Goal: Task Accomplishment & Management: Manage account settings

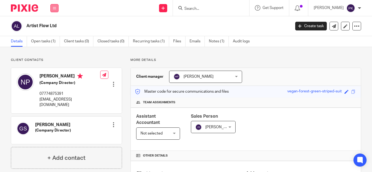
click at [54, 7] on icon at bounding box center [54, 8] width 3 height 3
click at [53, 23] on link "Work" at bounding box center [51, 25] width 9 height 4
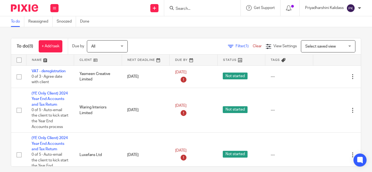
click at [192, 9] on input "Search" at bounding box center [199, 9] width 49 height 5
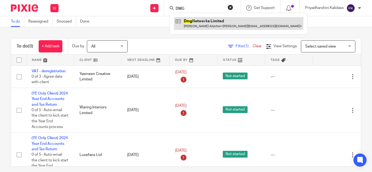
type input "DMG"
click at [204, 26] on link at bounding box center [238, 23] width 129 height 13
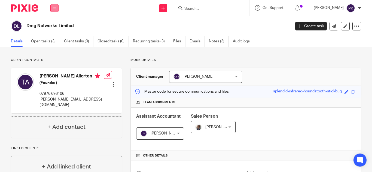
click at [56, 9] on icon at bounding box center [54, 8] width 3 height 3
click at [50, 24] on link "Work" at bounding box center [51, 25] width 9 height 4
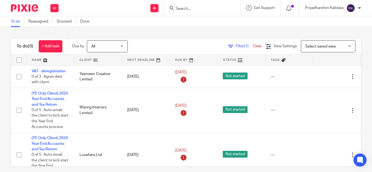
click at [185, 10] on input "Search" at bounding box center [199, 9] width 49 height 5
type input "r"
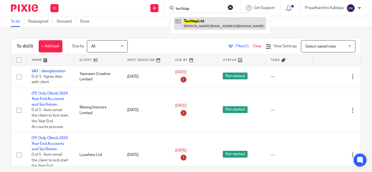
type input "techtap"
click at [199, 21] on link at bounding box center [220, 23] width 92 height 13
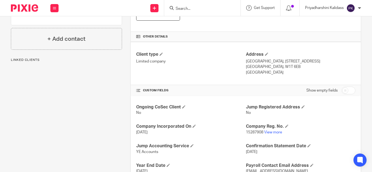
scroll to position [120, 0]
click at [274, 131] on link "View more" at bounding box center [273, 133] width 18 height 4
click at [182, 8] on input "Search" at bounding box center [199, 9] width 49 height 5
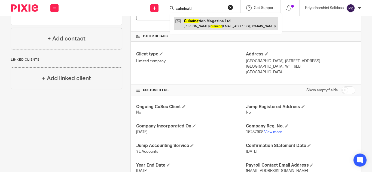
type input "culminati"
click at [196, 22] on link at bounding box center [227, 23] width 106 height 13
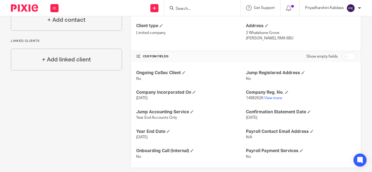
scroll to position [155, 0]
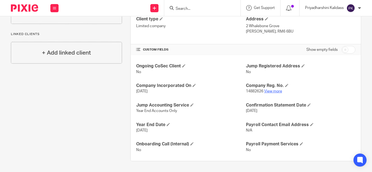
click at [273, 93] on link "View more" at bounding box center [273, 92] width 18 height 4
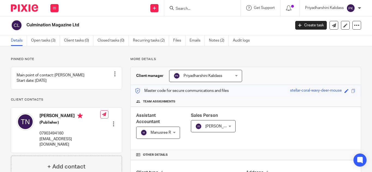
scroll to position [1, 0]
drag, startPoint x: 86, startPoint y: 145, endPoint x: 39, endPoint y: 145, distance: 46.6
click at [39, 145] on div "Tyrell Niles (Publisher) 07903494160 culminationltd@gmail.com Edit contact Crea…" at bounding box center [66, 130] width 111 height 45
copy p "culminationltd@gmail.com"
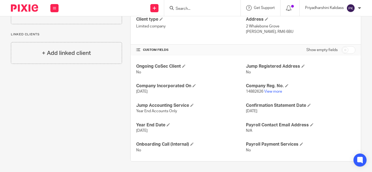
scroll to position [154, 0]
click at [265, 90] on link "View more" at bounding box center [273, 92] width 18 height 4
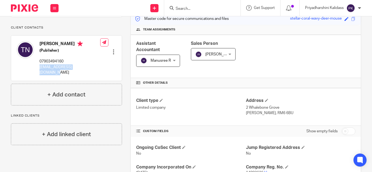
scroll to position [72, 0]
click at [188, 9] on input "Search" at bounding box center [199, 9] width 49 height 5
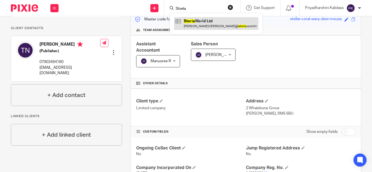
type input "Storia"
click at [198, 22] on link at bounding box center [216, 23] width 84 height 13
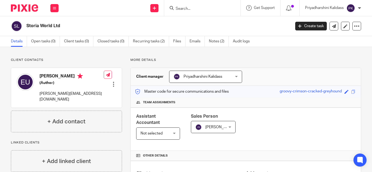
click at [180, 8] on input "Search" at bounding box center [199, 9] width 49 height 5
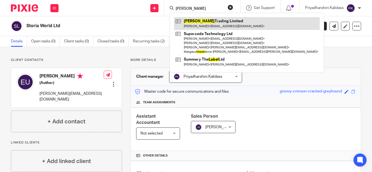
type input "[PERSON_NAME]"
click at [195, 21] on link at bounding box center [247, 23] width 146 height 13
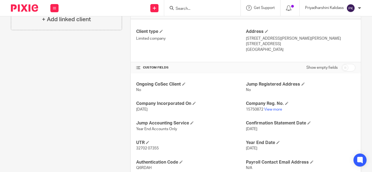
scroll to position [143, 0]
click at [274, 110] on link "View more" at bounding box center [273, 110] width 18 height 4
click at [188, 8] on input "Search" at bounding box center [199, 9] width 49 height 5
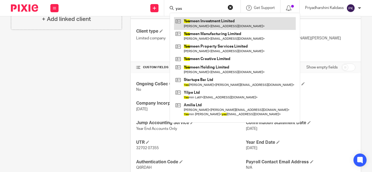
type input "yas"
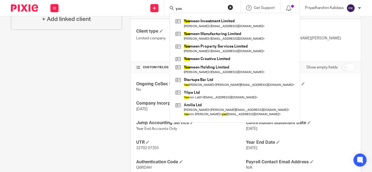
drag, startPoint x: 189, startPoint y: 8, endPoint x: 162, endPoint y: 7, distance: 27.0
click at [162, 7] on div "Send new email Create task Add client yas Yas meen Investment Limited Mahmoud M…" at bounding box center [218, 8] width 308 height 16
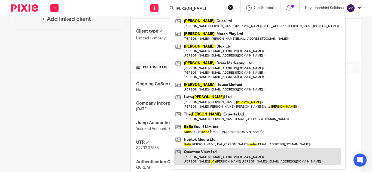
type input "Socia"
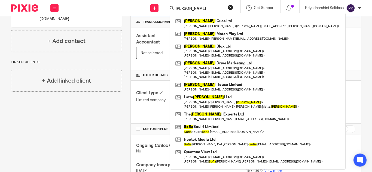
scroll to position [74, 0]
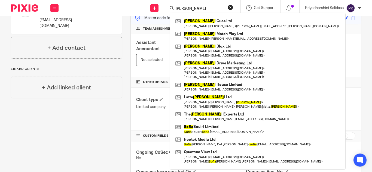
drag, startPoint x: 186, startPoint y: 7, endPoint x: 162, endPoint y: 6, distance: 24.0
click at [162, 6] on div "Send new email Create task Add client Socia Socia l Cues Ltd Adam Edward Doyle …" at bounding box center [218, 8] width 308 height 16
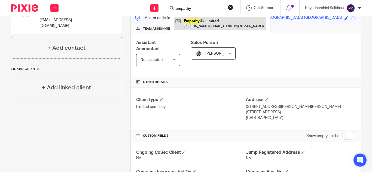
type input "empathy"
click at [201, 23] on link at bounding box center [220, 23] width 92 height 13
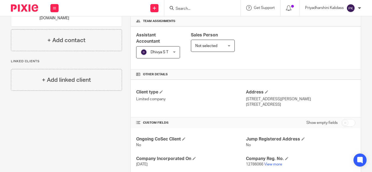
scroll to position [82, 0]
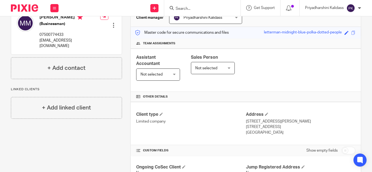
scroll to position [52, 0]
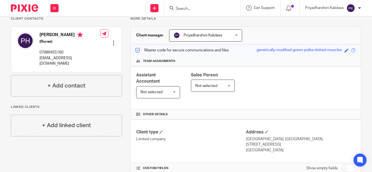
scroll to position [7, 0]
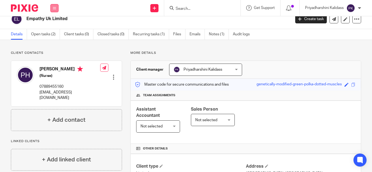
click at [54, 6] on button at bounding box center [54, 8] width 8 height 8
click at [40, 34] on link "Open tasks (2)" at bounding box center [45, 34] width 29 height 11
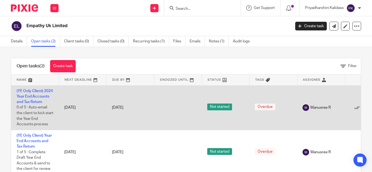
scroll to position [0, 0]
click at [320, 110] on span "Manusree R" at bounding box center [321, 107] width 20 height 5
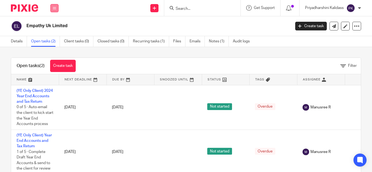
drag, startPoint x: 32, startPoint y: 100, endPoint x: 52, endPoint y: 6, distance: 95.9
click at [52, 6] on button at bounding box center [54, 8] width 8 height 8
click at [52, 25] on link "Work" at bounding box center [51, 25] width 9 height 4
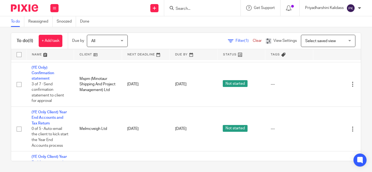
scroll to position [156, 0]
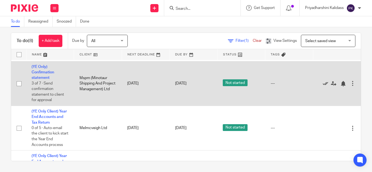
click at [325, 87] on icon at bounding box center [325, 83] width 5 height 5
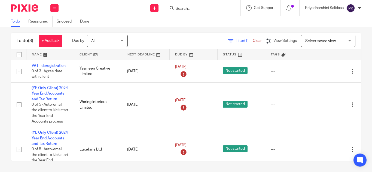
scroll to position [0, 0]
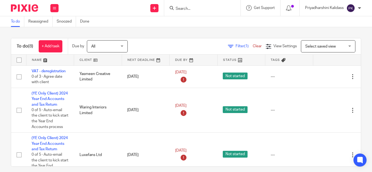
click at [187, 5] on form at bounding box center [204, 8] width 58 height 7
click at [184, 8] on input "Search" at bounding box center [199, 9] width 49 height 5
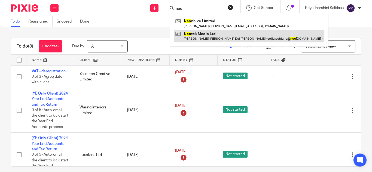
type input "neo"
click at [201, 33] on link at bounding box center [249, 36] width 150 height 13
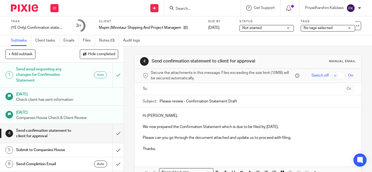
scroll to position [7, 0]
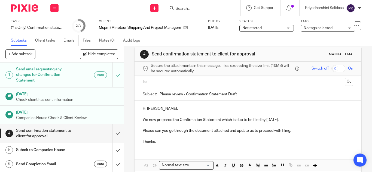
click at [57, 75] on h1 "Send email requesting any changes for Confirmation Statement" at bounding box center [46, 74] width 61 height 19
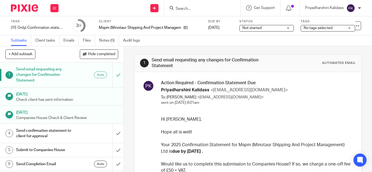
click at [183, 9] on input "Search" at bounding box center [199, 9] width 49 height 5
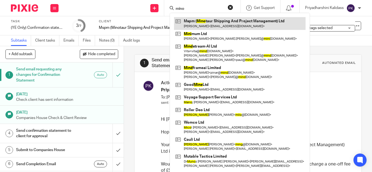
type input "mino"
click at [195, 25] on link at bounding box center [240, 23] width 132 height 13
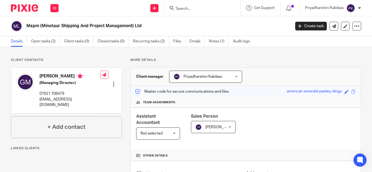
scroll to position [170, 0]
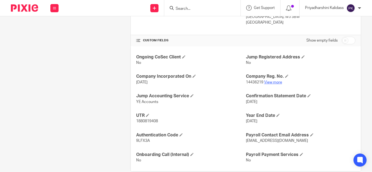
click at [273, 83] on link "View more" at bounding box center [273, 83] width 18 height 4
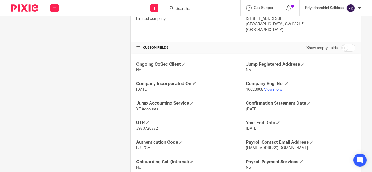
scroll to position [180, 0]
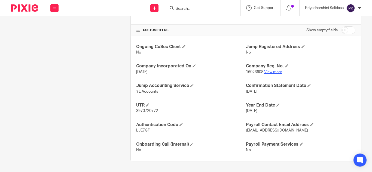
click at [274, 71] on link "View more" at bounding box center [273, 72] width 18 height 4
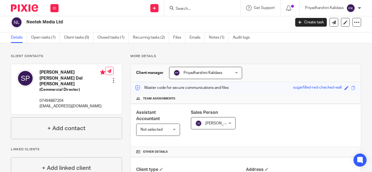
scroll to position [0, 0]
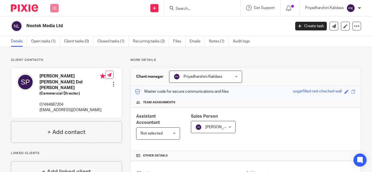
click at [52, 8] on button at bounding box center [54, 8] width 8 height 8
click at [51, 25] on link "Work" at bounding box center [51, 25] width 9 height 4
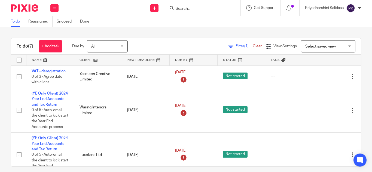
click at [184, 10] on input "Search" at bounding box center [199, 9] width 49 height 5
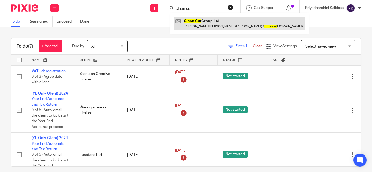
type input "clean cut"
click at [200, 19] on link at bounding box center [239, 23] width 131 height 13
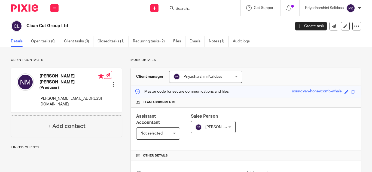
scroll to position [161, 0]
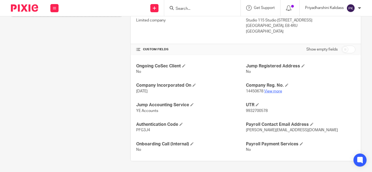
click at [273, 91] on link "View more" at bounding box center [273, 92] width 18 height 4
click at [201, 8] on input "Search" at bounding box center [199, 9] width 49 height 5
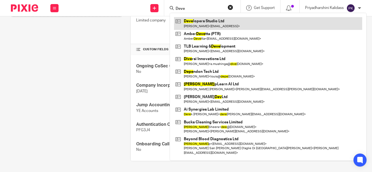
type input "Deve"
click at [204, 22] on link at bounding box center [268, 23] width 188 height 13
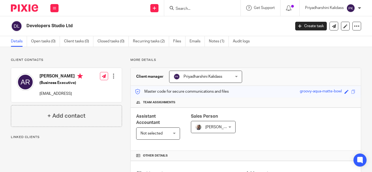
scroll to position [141, 0]
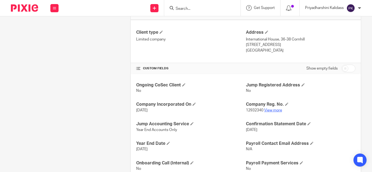
click at [274, 111] on link "View more" at bounding box center [273, 111] width 18 height 4
click at [187, 9] on input "Search" at bounding box center [199, 9] width 49 height 5
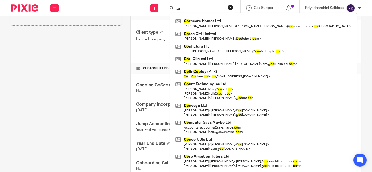
type input "c"
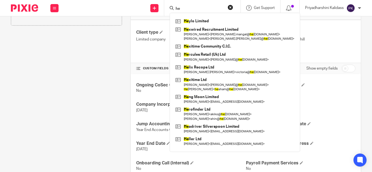
type input "h"
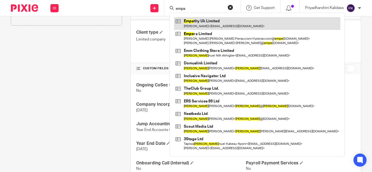
type input "empa"
click at [204, 20] on link at bounding box center [257, 23] width 167 height 13
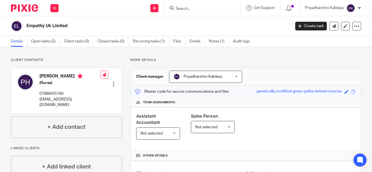
scroll to position [149, 0]
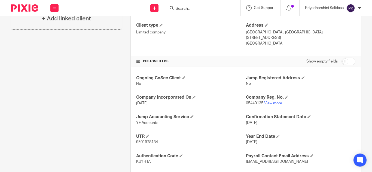
click at [182, 8] on input "Search" at bounding box center [199, 9] width 49 height 5
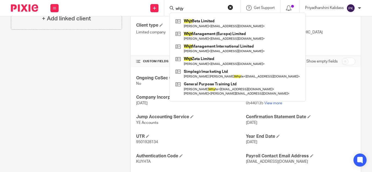
click at [194, 8] on input "whjy" at bounding box center [199, 9] width 49 height 5
type input "w"
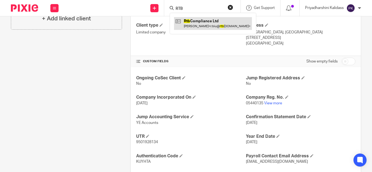
type input "RTB"
click at [241, 26] on link at bounding box center [213, 23] width 78 height 13
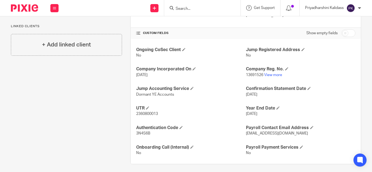
scroll to position [180, 0]
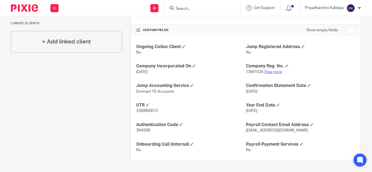
click at [270, 71] on link "View more" at bounding box center [273, 72] width 18 height 4
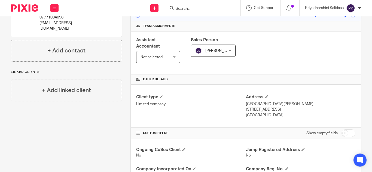
scroll to position [161, 0]
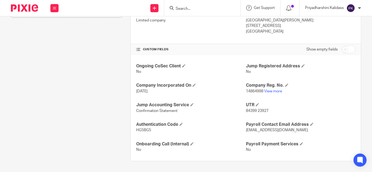
click at [270, 93] on p "14864998 View more" at bounding box center [301, 91] width 110 height 5
click at [270, 92] on link "View more" at bounding box center [273, 92] width 18 height 4
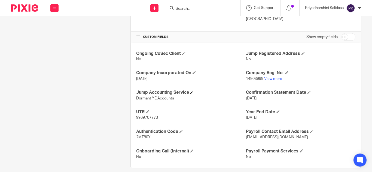
scroll to position [173, 0]
click at [273, 80] on link "View more" at bounding box center [273, 79] width 18 height 4
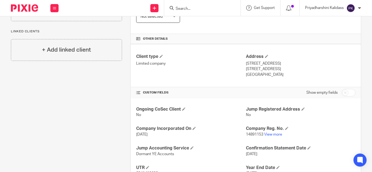
scroll to position [124, 0]
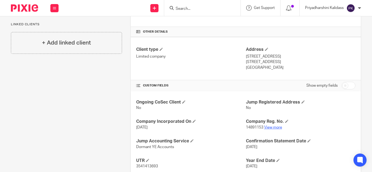
click at [268, 128] on link "View more" at bounding box center [273, 128] width 18 height 4
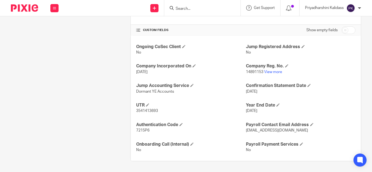
scroll to position [180, 0]
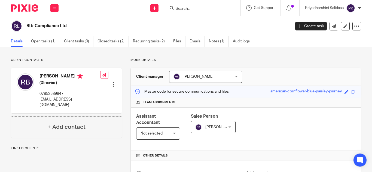
scroll to position [158, 0]
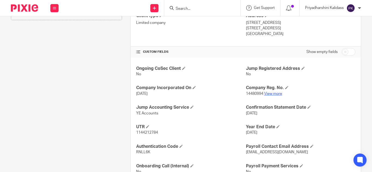
click at [271, 94] on link "View more" at bounding box center [273, 94] width 18 height 4
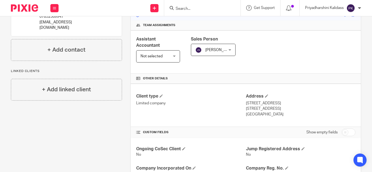
scroll to position [0, 0]
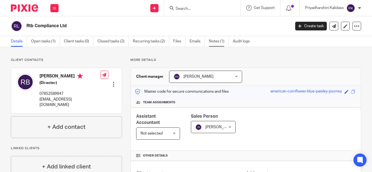
click at [211, 43] on link "Notes (1)" at bounding box center [219, 41] width 20 height 11
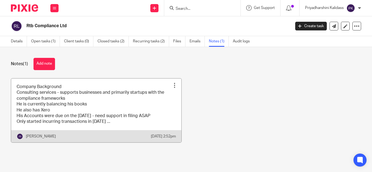
click at [100, 101] on link at bounding box center [96, 111] width 170 height 64
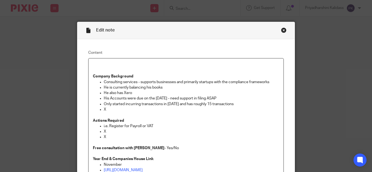
click at [284, 30] on div "Close this dialog window" at bounding box center [283, 30] width 5 height 5
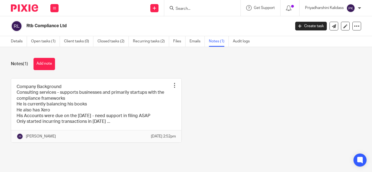
click at [191, 9] on div at bounding box center [202, 8] width 76 height 16
click at [191, 9] on input "Search" at bounding box center [199, 9] width 49 height 5
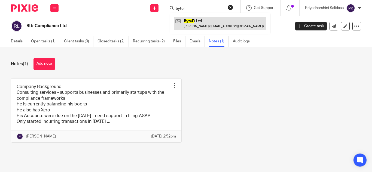
type input "bytef"
click at [196, 21] on link at bounding box center [220, 23] width 92 height 13
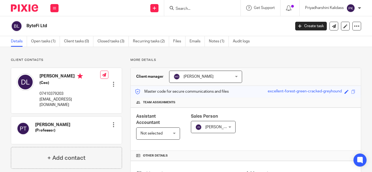
scroll to position [142, 0]
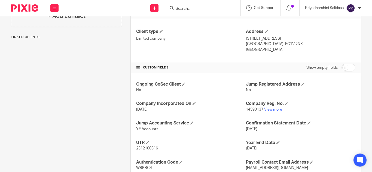
click at [277, 110] on link "View more" at bounding box center [273, 110] width 18 height 4
click at [196, 11] on input "Search" at bounding box center [199, 9] width 49 height 5
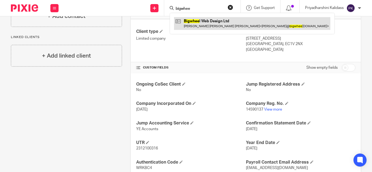
type input "bigwhee"
click at [203, 24] on link at bounding box center [252, 23] width 156 height 13
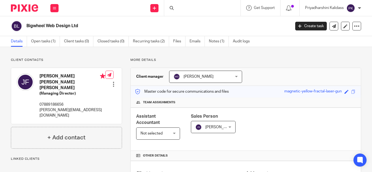
scroll to position [180, 0]
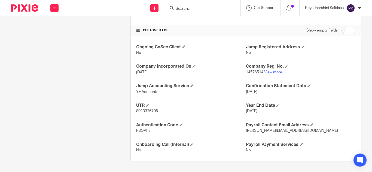
click at [276, 72] on link "View more" at bounding box center [273, 73] width 18 height 4
click at [181, 9] on input "Search" at bounding box center [199, 9] width 49 height 5
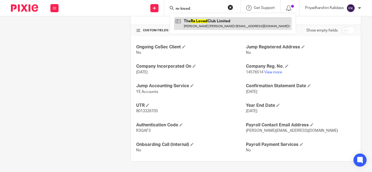
type input "re-loved"
click at [190, 21] on link at bounding box center [233, 23] width 118 height 13
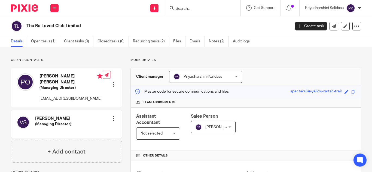
scroll to position [180, 0]
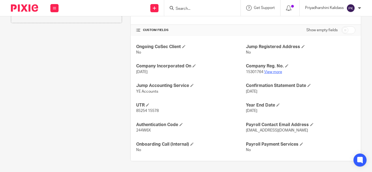
click at [274, 72] on link "View more" at bounding box center [273, 72] width 18 height 4
click at [194, 5] on form at bounding box center [204, 8] width 58 height 7
click at [192, 7] on input "Search" at bounding box center [199, 9] width 49 height 5
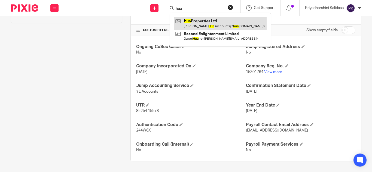
type input "hua"
click at [199, 20] on link at bounding box center [220, 23] width 93 height 13
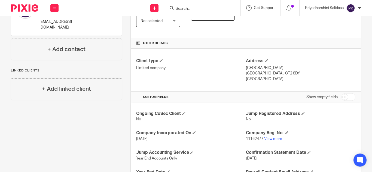
scroll to position [161, 0]
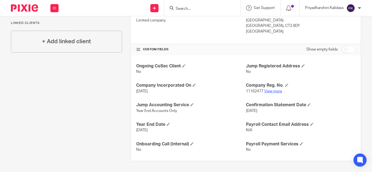
click at [276, 93] on link "View more" at bounding box center [273, 92] width 18 height 4
click at [196, 8] on input "Search" at bounding box center [199, 9] width 49 height 5
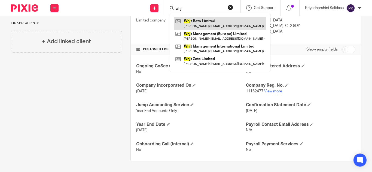
type input "whj"
click at [206, 23] on link at bounding box center [220, 23] width 92 height 13
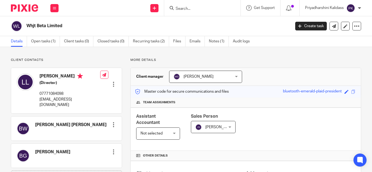
scroll to position [104, 0]
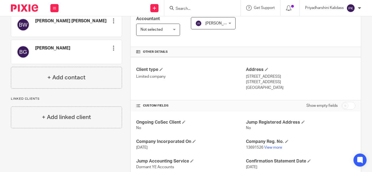
click at [184, 6] on form at bounding box center [204, 8] width 58 height 7
click at [182, 6] on form at bounding box center [204, 8] width 58 height 7
click at [178, 7] on input "Search" at bounding box center [199, 9] width 49 height 5
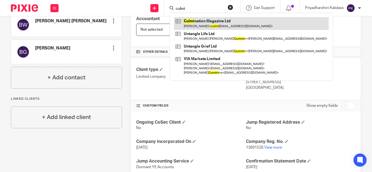
type input "culmi"
click at [190, 20] on link at bounding box center [251, 23] width 155 height 13
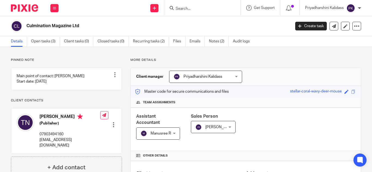
scroll to position [134, 0]
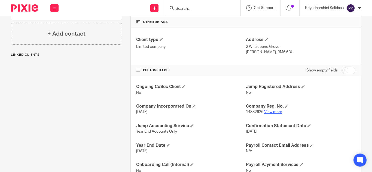
click at [274, 112] on link "View more" at bounding box center [273, 112] width 18 height 4
click at [186, 9] on input "Search" at bounding box center [199, 9] width 49 height 5
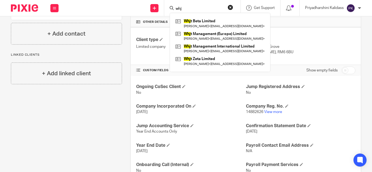
click at [192, 7] on form "whj" at bounding box center [204, 8] width 58 height 7
click at [193, 8] on input "whj" at bounding box center [199, 9] width 49 height 5
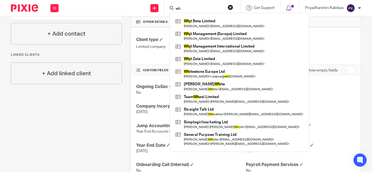
type input "w"
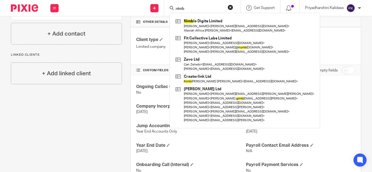
type input "nimb"
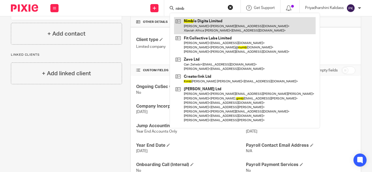
drag, startPoint x: 197, startPoint y: 16, endPoint x: 198, endPoint y: 20, distance: 4.8
click at [197, 17] on div "Nimb le Digits Limited Thomas Peter Oakley < tom@oakleys.eu > Xtaviah Africa Ho…" at bounding box center [245, 71] width 150 height 116
click at [199, 22] on link at bounding box center [245, 25] width 142 height 17
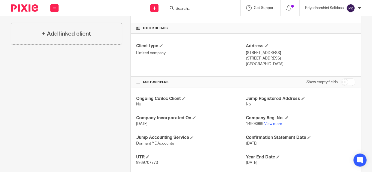
scroll to position [133, 0]
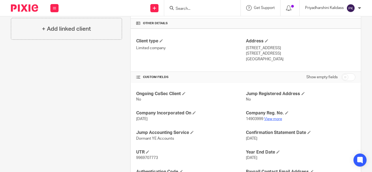
click at [277, 117] on link "View more" at bounding box center [273, 119] width 18 height 4
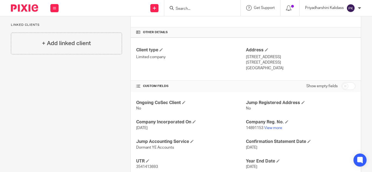
scroll to position [125, 0]
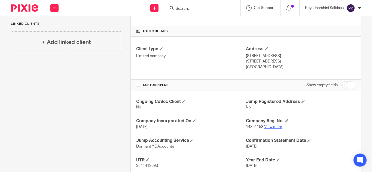
click at [274, 125] on link "View more" at bounding box center [273, 127] width 18 height 4
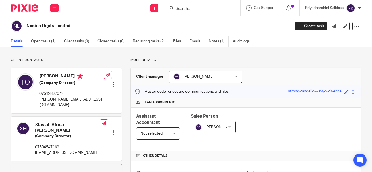
scroll to position [133, 0]
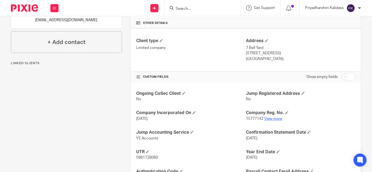
click at [273, 117] on link "View more" at bounding box center [273, 119] width 18 height 4
click at [190, 8] on input "Search" at bounding box center [199, 9] width 49 height 5
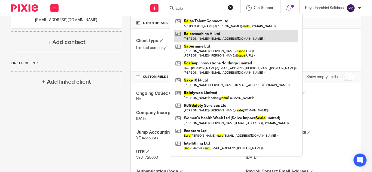
type input "sale"
click at [206, 38] on link at bounding box center [236, 36] width 124 height 13
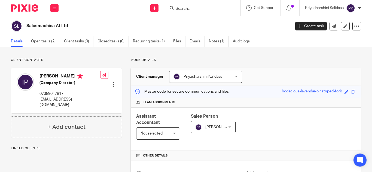
scroll to position [146, 0]
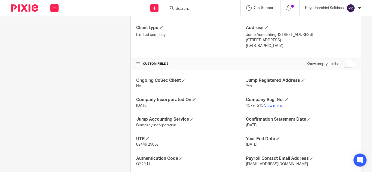
click at [266, 105] on link "View more" at bounding box center [273, 106] width 18 height 4
click at [201, 8] on input "Search" at bounding box center [199, 9] width 49 height 5
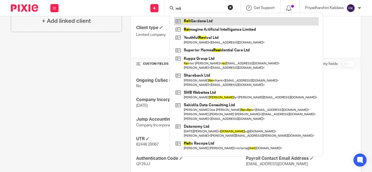
type input "reli"
click at [206, 21] on link at bounding box center [246, 21] width 145 height 8
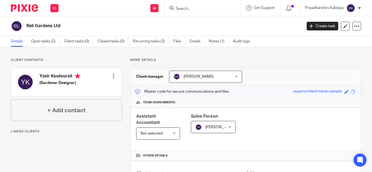
scroll to position [180, 0]
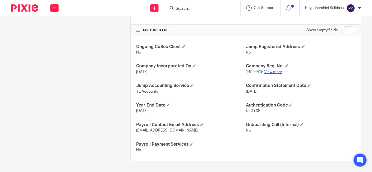
click at [273, 72] on link "View more" at bounding box center [273, 72] width 18 height 4
click at [194, 8] on input "Search" at bounding box center [199, 9] width 49 height 5
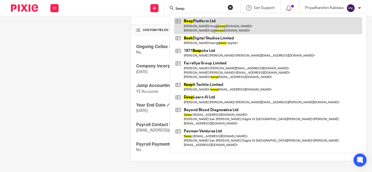
type input "beep"
click at [199, 24] on link at bounding box center [268, 25] width 188 height 17
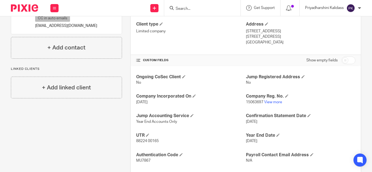
click at [206, 5] on form at bounding box center [204, 8] width 58 height 7
click at [197, 11] on input "Search" at bounding box center [199, 9] width 49 height 5
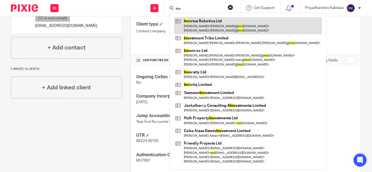
type input "inv"
click at [201, 23] on link at bounding box center [248, 25] width 148 height 17
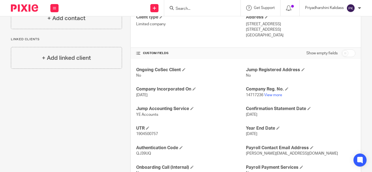
click at [182, 8] on input "Search" at bounding box center [199, 9] width 49 height 5
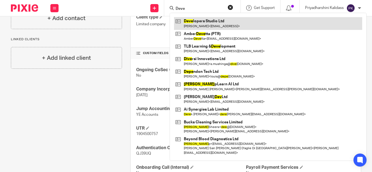
type input "Deve"
click at [201, 28] on link at bounding box center [268, 23] width 188 height 13
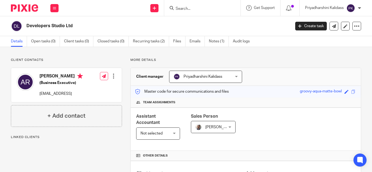
scroll to position [104, 0]
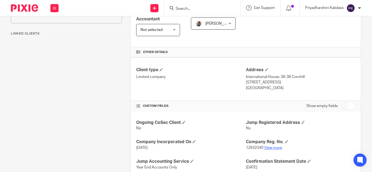
click at [271, 149] on link "View more" at bounding box center [273, 148] width 18 height 4
click at [191, 7] on input "Search" at bounding box center [199, 9] width 49 height 5
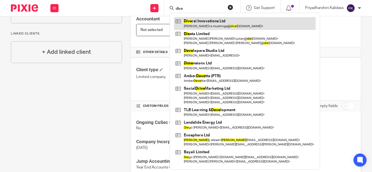
type input "dive"
click at [199, 23] on link at bounding box center [245, 23] width 142 height 13
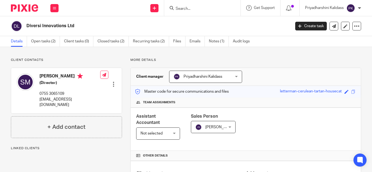
scroll to position [158, 0]
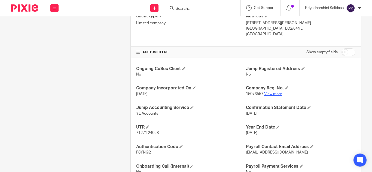
click at [271, 95] on link "View more" at bounding box center [273, 94] width 18 height 4
click at [195, 9] on input "Search" at bounding box center [199, 9] width 49 height 5
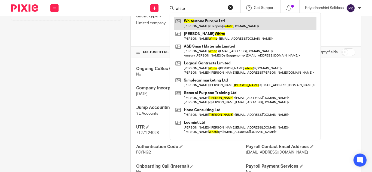
type input "white"
click at [204, 25] on link at bounding box center [245, 23] width 143 height 13
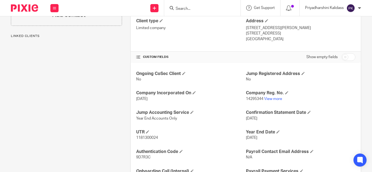
scroll to position [155, 0]
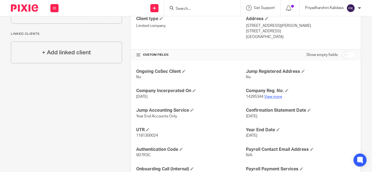
click at [271, 98] on link "View more" at bounding box center [273, 97] width 18 height 4
click at [201, 12] on div at bounding box center [202, 8] width 76 height 16
click at [193, 10] on input "Search" at bounding box center [199, 9] width 49 height 5
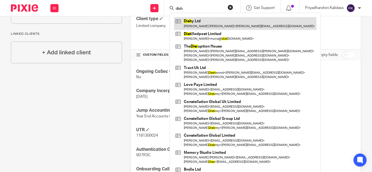
type input "dish"
click at [197, 20] on link at bounding box center [245, 23] width 143 height 13
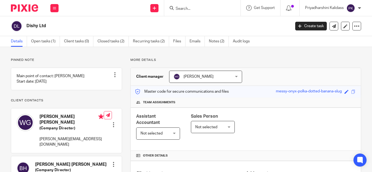
scroll to position [143, 0]
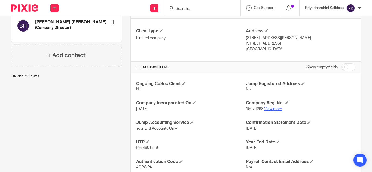
click at [270, 109] on link "View more" at bounding box center [273, 109] width 18 height 4
click at [187, 10] on input "Search" at bounding box center [199, 9] width 49 height 5
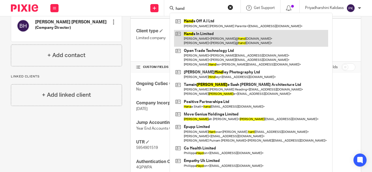
type input "hand"
click at [196, 31] on link at bounding box center [251, 38] width 154 height 17
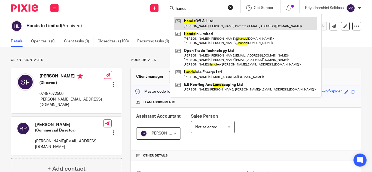
type input "hands"
click at [198, 22] on link at bounding box center [245, 23] width 143 height 13
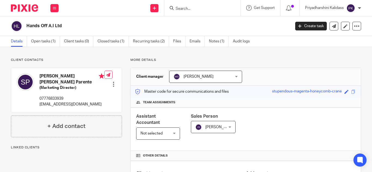
scroll to position [161, 0]
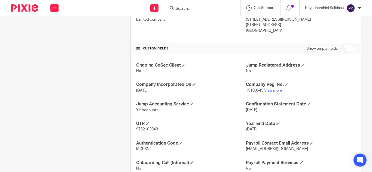
click at [273, 91] on link "View more" at bounding box center [273, 91] width 18 height 4
click at [185, 7] on input "Search" at bounding box center [199, 9] width 49 height 5
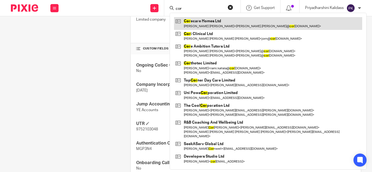
type input "cor"
click at [204, 23] on link at bounding box center [268, 23] width 188 height 13
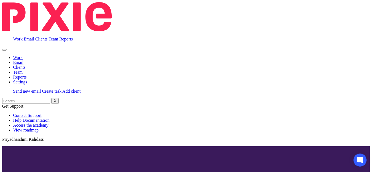
scroll to position [127, 0]
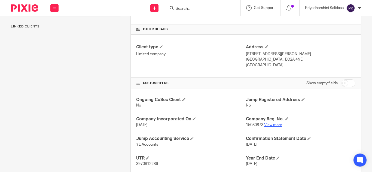
click at [270, 125] on link "View more" at bounding box center [273, 125] width 18 height 4
click at [212, 9] on input "Search" at bounding box center [199, 9] width 49 height 5
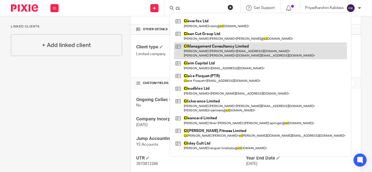
type input "CL"
click at [214, 47] on link at bounding box center [260, 51] width 173 height 17
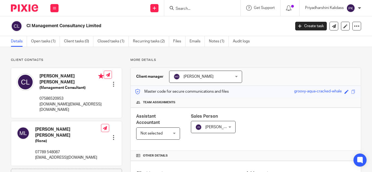
scroll to position [172, 0]
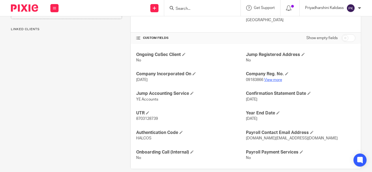
click at [272, 80] on link "View more" at bounding box center [273, 80] width 18 height 4
click at [184, 9] on input "Search" at bounding box center [199, 9] width 49 height 5
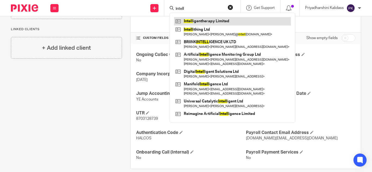
type input "intell"
click at [195, 21] on link at bounding box center [232, 21] width 117 height 8
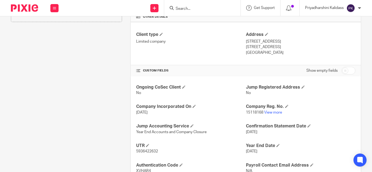
scroll to position [151, 0]
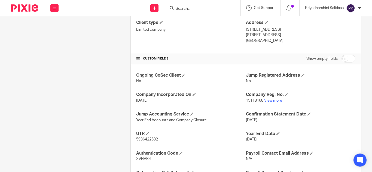
click at [269, 100] on link "View more" at bounding box center [273, 101] width 18 height 4
click at [177, 8] on input "Search" at bounding box center [199, 9] width 49 height 5
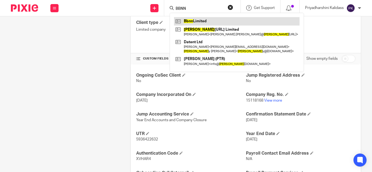
type input "BBNN"
click at [212, 24] on link at bounding box center [237, 21] width 126 height 8
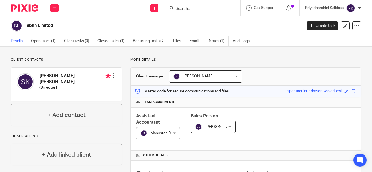
scroll to position [0, 0]
click at [171, 134] on div "Manusree R Manusree R" at bounding box center [158, 134] width 44 height 12
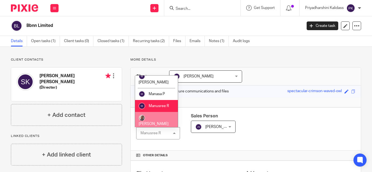
scroll to position [758, 0]
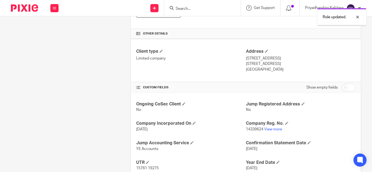
scroll to position [179, 0]
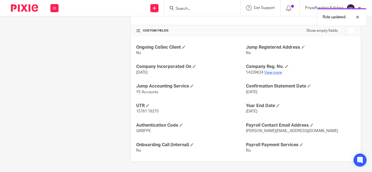
click at [272, 71] on link "View more" at bounding box center [273, 73] width 18 height 4
click at [184, 9] on input "Search" at bounding box center [199, 9] width 49 height 5
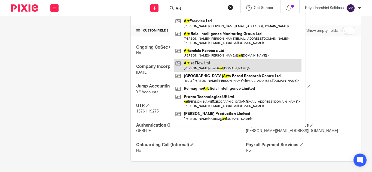
type input "Art"
click at [200, 63] on link at bounding box center [238, 65] width 128 height 13
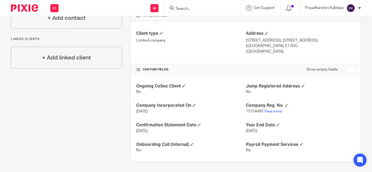
scroll to position [141, 0]
click at [268, 112] on link "View more" at bounding box center [273, 111] width 18 height 4
click at [190, 7] on input "Search" at bounding box center [199, 9] width 49 height 5
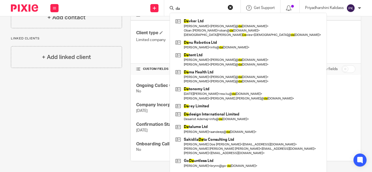
type input "d"
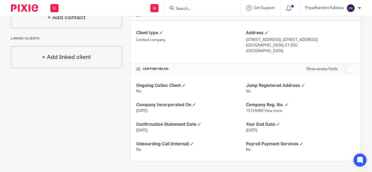
click at [185, 7] on input "Search" at bounding box center [199, 9] width 49 height 5
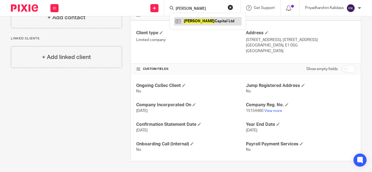
type input "[PERSON_NAME]"
click at [195, 21] on link at bounding box center [208, 21] width 68 height 8
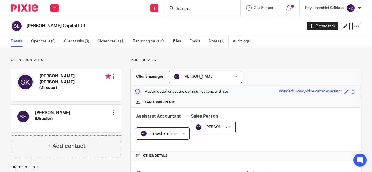
scroll to position [180, 0]
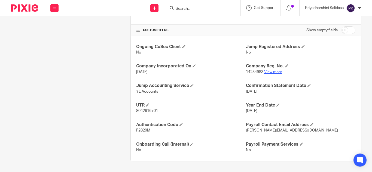
click at [272, 73] on link "View more" at bounding box center [273, 72] width 18 height 4
click at [183, 10] on input "Search" at bounding box center [199, 9] width 49 height 5
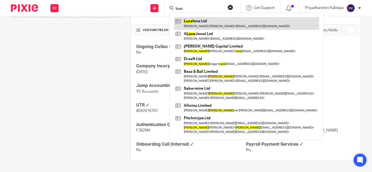
type input "luxe"
click at [194, 24] on link at bounding box center [246, 23] width 145 height 13
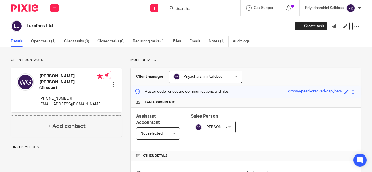
scroll to position [161, 0]
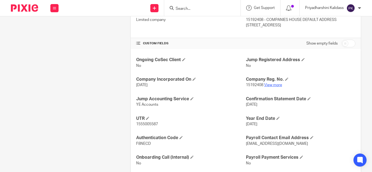
click at [274, 85] on link "View more" at bounding box center [273, 85] width 18 height 4
click at [59, 39] on div "Client contacts [PERSON_NAME] [PERSON_NAME] (Director) [PHONE_NUMBER] [EMAIL_AD…" at bounding box center [62, 36] width 120 height 278
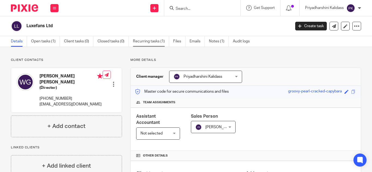
click at [152, 41] on link "Recurring tasks (1)" at bounding box center [151, 41] width 36 height 11
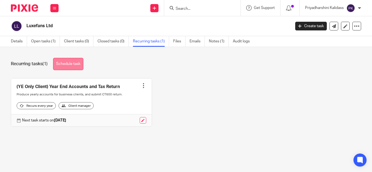
click at [81, 65] on link "Schedule task" at bounding box center [68, 64] width 30 height 12
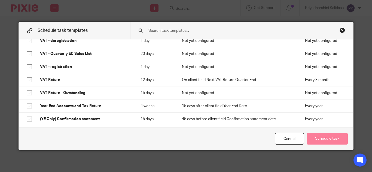
scroll to position [421, 0]
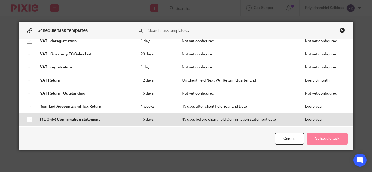
click at [28, 120] on input "checkbox" at bounding box center [29, 120] width 10 height 10
checkbox input "true"
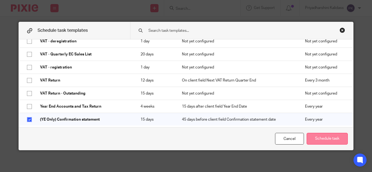
click at [316, 137] on button "Schedule task" at bounding box center [327, 139] width 41 height 12
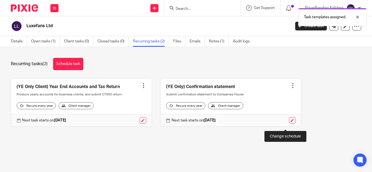
click at [289, 123] on link at bounding box center [292, 120] width 7 height 7
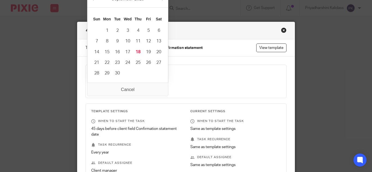
click at [160, 87] on input "[DATE]" at bounding box center [128, 87] width 74 height 12
click at [143, 87] on input "2025-09-30" at bounding box center [128, 87] width 74 height 12
type input "2025-10-03"
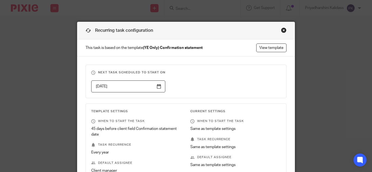
scroll to position [102, 0]
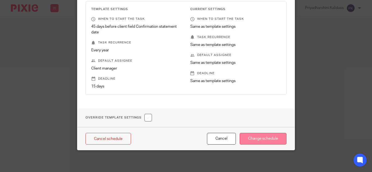
click at [265, 138] on input "Change schedule" at bounding box center [263, 139] width 47 height 12
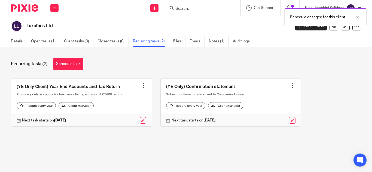
click at [290, 84] on div at bounding box center [292, 85] width 5 height 5
click at [220, 92] on link at bounding box center [231, 103] width 141 height 48
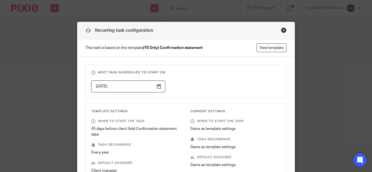
scroll to position [1, 0]
click at [157, 86] on input "[DATE]" at bounding box center [128, 86] width 74 height 12
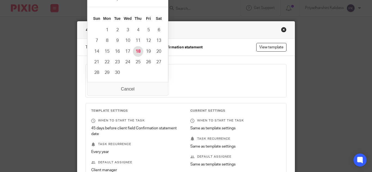
type input "[DATE]"
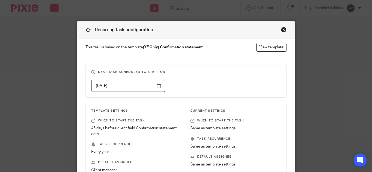
scroll to position [102, 0]
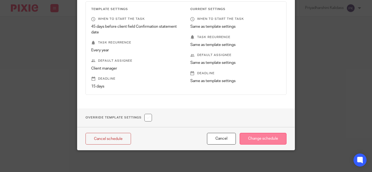
click at [259, 140] on input "Change schedule" at bounding box center [263, 139] width 47 height 12
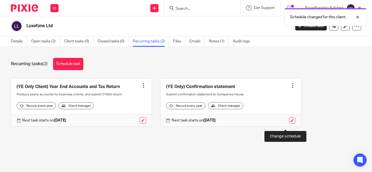
click at [289, 124] on link at bounding box center [292, 120] width 7 height 7
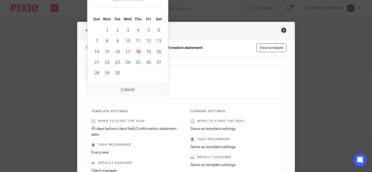
click at [157, 87] on input "[DATE]" at bounding box center [128, 87] width 74 height 12
type input "[DATE]"
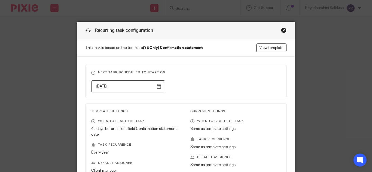
scroll to position [102, 0]
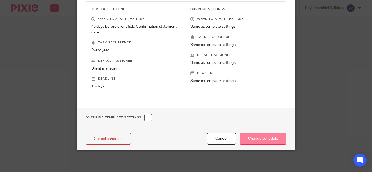
click at [275, 137] on input "Change schedule" at bounding box center [263, 139] width 47 height 12
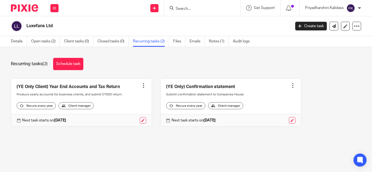
click at [290, 84] on div at bounding box center [292, 85] width 5 height 5
click at [177, 72] on div "Recurring tasks (2) Schedule task (YE Only Client) Year End Accounts and Tax Re…" at bounding box center [186, 96] width 372 height 99
click at [55, 43] on link "Open tasks (2)" at bounding box center [45, 41] width 29 height 11
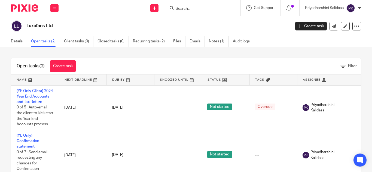
scroll to position [25, 0]
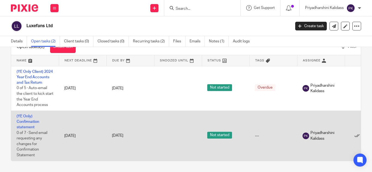
drag, startPoint x: 27, startPoint y: 121, endPoint x: 19, endPoint y: 121, distance: 7.6
click at [19, 121] on td "(YE Only) Confirmation statement 0 of 7 · Send email requesting any changes for…" at bounding box center [35, 136] width 48 height 50
click at [24, 116] on link "(YE Only) Confirmation statement" at bounding box center [28, 122] width 23 height 15
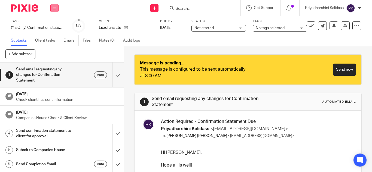
click at [53, 9] on icon at bounding box center [54, 8] width 3 height 3
click at [54, 25] on link "Work" at bounding box center [52, 25] width 10 height 4
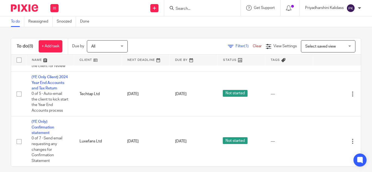
scroll to position [267, 0]
click at [56, 7] on button at bounding box center [54, 8] width 8 height 8
click at [58, 41] on link "Clients" at bounding box center [53, 42] width 12 height 4
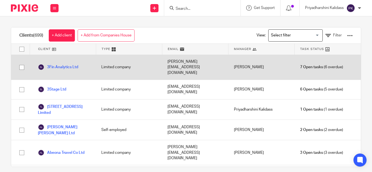
click at [307, 38] on input "Search for option" at bounding box center [294, 36] width 50 height 10
click at [309, 35] on input "Search for option" at bounding box center [294, 36] width 50 height 10
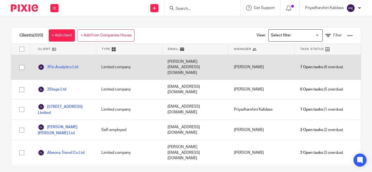
click at [309, 35] on input "Search for option" at bounding box center [294, 36] width 50 height 10
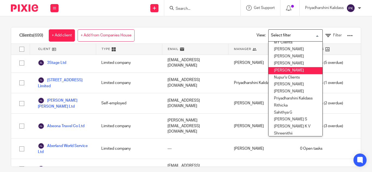
scroll to position [187, 0]
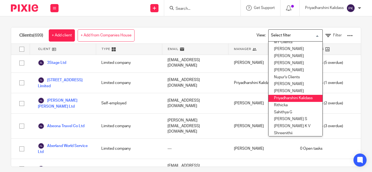
click at [286, 97] on li "Priyadharshini Kalidass" at bounding box center [296, 98] width 54 height 7
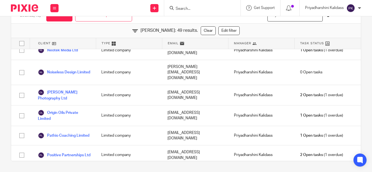
scroll to position [0, 0]
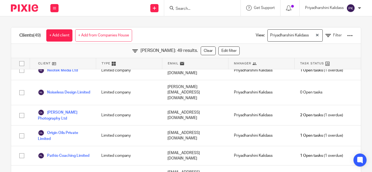
click at [309, 36] on div "Priyadharshini Kalidass Loading..." at bounding box center [295, 35] width 55 height 12
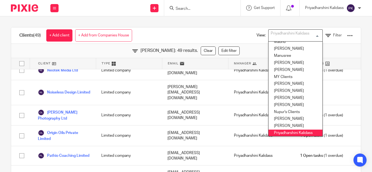
scroll to position [149, 0]
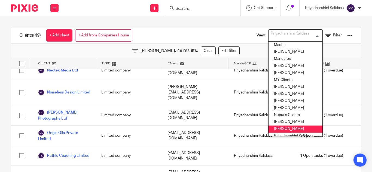
click at [282, 127] on li "Priyadharshini K" at bounding box center [296, 129] width 54 height 7
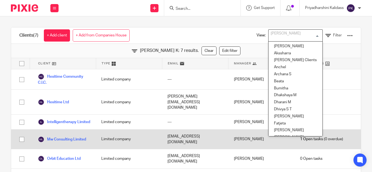
scroll to position [145, 0]
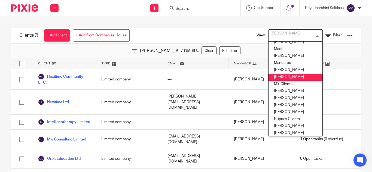
click at [285, 76] on li "Mugesh" at bounding box center [296, 77] width 54 height 7
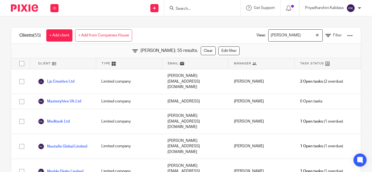
scroll to position [714, 0]
click at [316, 34] on icon "Clear Selected" at bounding box center [317, 35] width 3 height 3
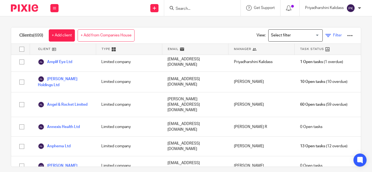
scroll to position [8890, 0]
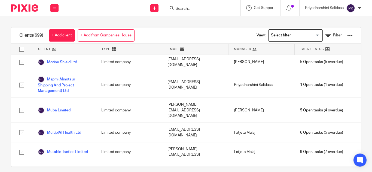
click at [347, 34] on div at bounding box center [349, 35] width 5 height 5
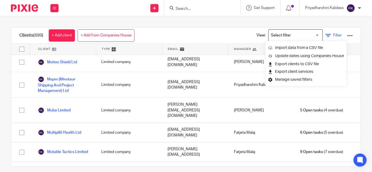
click at [333, 37] on span "Filter" at bounding box center [337, 36] width 9 height 4
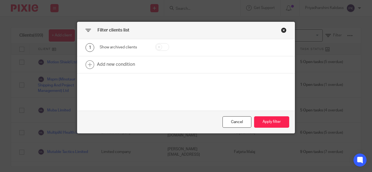
click at [281, 30] on div "Close this dialog window" at bounding box center [283, 30] width 5 height 5
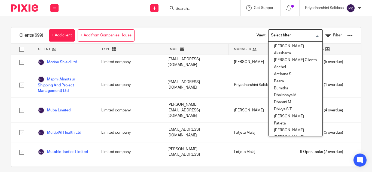
click at [308, 35] on input "Search for option" at bounding box center [294, 36] width 50 height 10
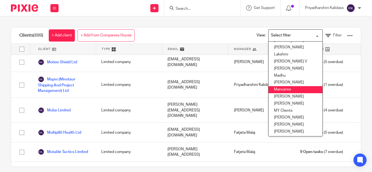
scroll to position [125, 0]
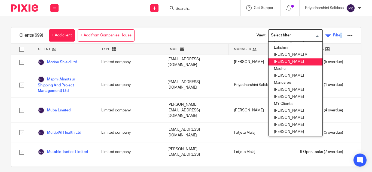
click at [333, 34] on span "Filter" at bounding box center [337, 36] width 9 height 4
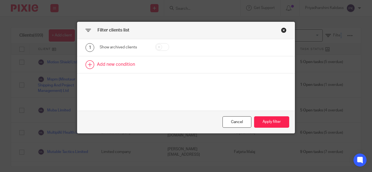
click at [89, 62] on link at bounding box center [185, 64] width 217 height 17
click at [116, 64] on div "Field" at bounding box center [121, 66] width 34 height 11
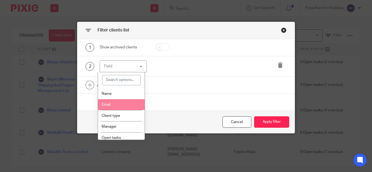
scroll to position [39, 0]
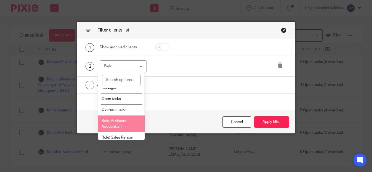
click at [118, 123] on span "Role: Assistant Accountant" at bounding box center [114, 124] width 25 height 10
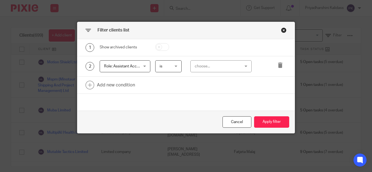
click at [206, 68] on div "choose..." at bounding box center [218, 66] width 46 height 11
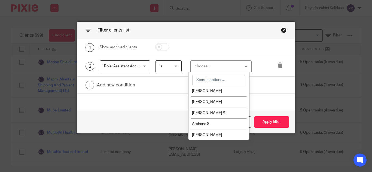
scroll to position [0, 0]
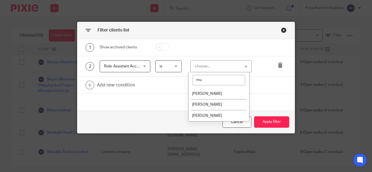
type input "mug"
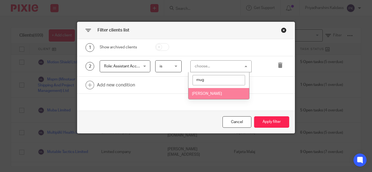
click at [210, 94] on span "[PERSON_NAME]" at bounding box center [207, 94] width 30 height 4
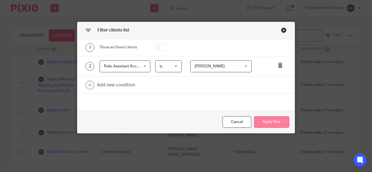
click at [258, 121] on button "Apply filter" at bounding box center [271, 123] width 35 height 12
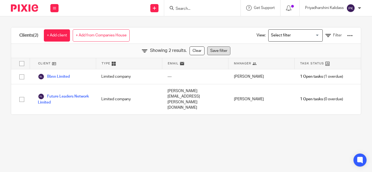
click at [216, 49] on link "Save filter" at bounding box center [218, 51] width 23 height 9
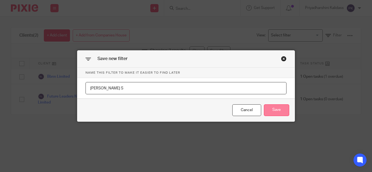
type input "Mugesh S"
click at [270, 110] on button "Save" at bounding box center [276, 111] width 25 height 12
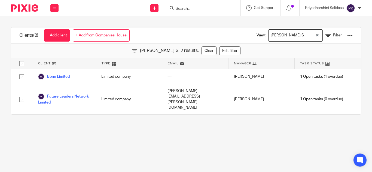
click at [193, 5] on form at bounding box center [204, 8] width 58 height 7
click at [194, 10] on input "Search" at bounding box center [199, 9] width 49 height 5
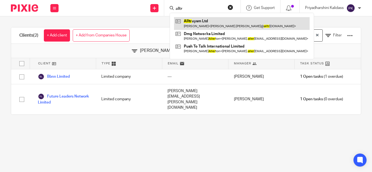
type input "alltr"
click at [197, 25] on link at bounding box center [242, 23] width 136 height 13
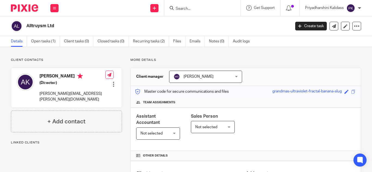
scroll to position [8, 0]
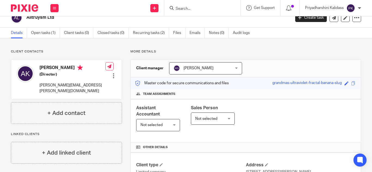
click at [183, 7] on input "Search" at bounding box center [199, 9] width 49 height 5
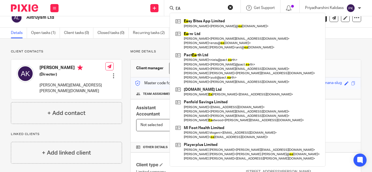
type input "E"
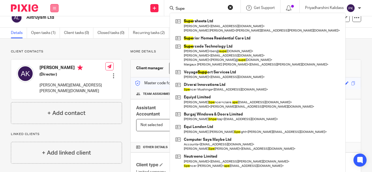
type input "Supe"
click at [56, 10] on button at bounding box center [54, 8] width 8 height 8
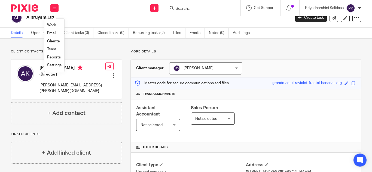
click at [51, 41] on link "Clients" at bounding box center [53, 42] width 13 height 4
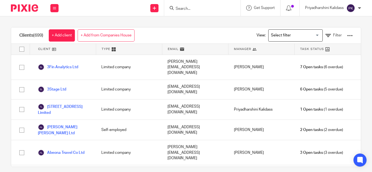
click at [309, 32] on input "Search for option" at bounding box center [294, 36] width 50 height 10
click at [308, 34] on input "Search for option" at bounding box center [294, 36] width 50 height 10
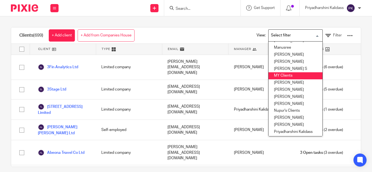
scroll to position [161, 0]
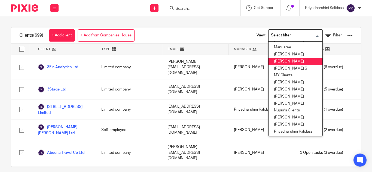
click at [275, 62] on li "Mugesh" at bounding box center [296, 61] width 54 height 7
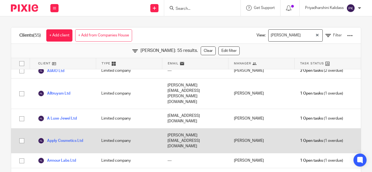
scroll to position [26, 0]
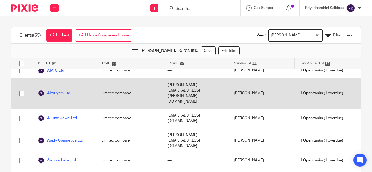
click at [20, 89] on input "checkbox" at bounding box center [22, 94] width 10 height 10
checkbox input "true"
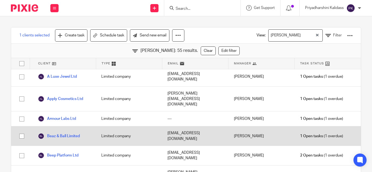
scroll to position [0, 0]
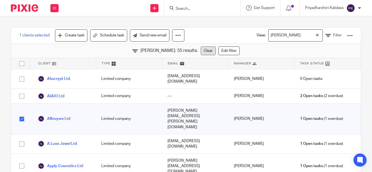
click at [201, 53] on link "Clear" at bounding box center [208, 51] width 15 height 9
checkbox input "false"
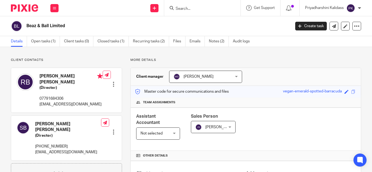
scroll to position [132, 0]
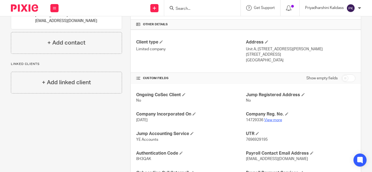
click at [268, 121] on link "View more" at bounding box center [273, 121] width 18 height 4
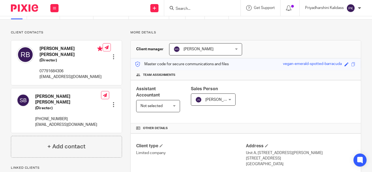
scroll to position [0, 0]
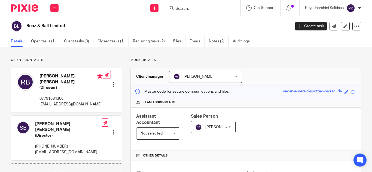
click at [201, 77] on span "[PERSON_NAME]" at bounding box center [199, 77] width 30 height 4
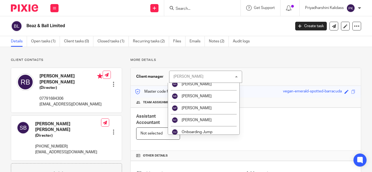
scroll to position [634, 0]
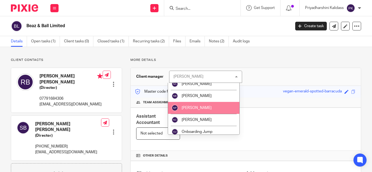
click at [199, 106] on span "[PERSON_NAME]" at bounding box center [197, 108] width 30 height 4
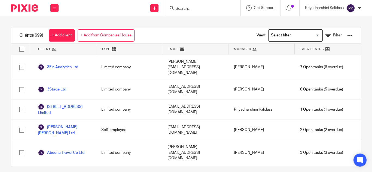
click at [181, 10] on input "Search" at bounding box center [199, 9] width 49 height 5
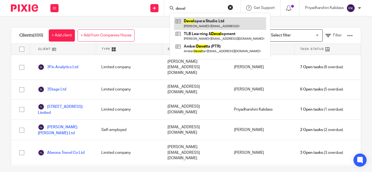
type input "devel"
click at [232, 22] on link at bounding box center [220, 23] width 92 height 13
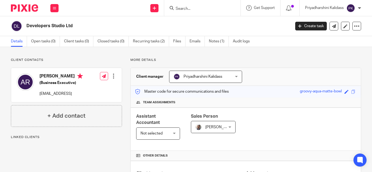
scroll to position [155, 0]
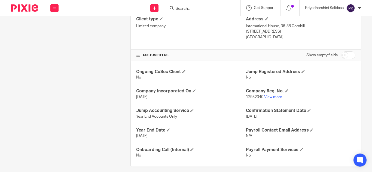
click at [276, 96] on link "View more" at bounding box center [273, 97] width 18 height 4
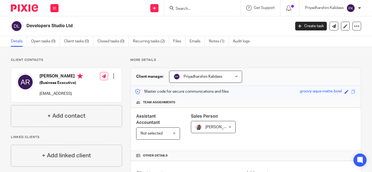
scroll to position [0, 0]
drag, startPoint x: 75, startPoint y: 94, endPoint x: 38, endPoint y: 97, distance: 37.2
click at [38, 97] on div "Amir Rafique (Business Executive) corporate@bpro.ai" at bounding box center [50, 85] width 66 height 29
copy p "corporate@bpro.ai"
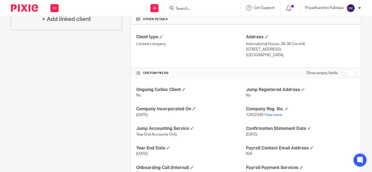
scroll to position [141, 0]
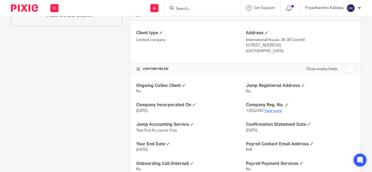
click at [276, 111] on link "View more" at bounding box center [273, 111] width 18 height 4
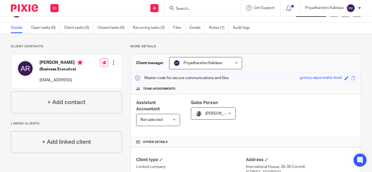
scroll to position [0, 0]
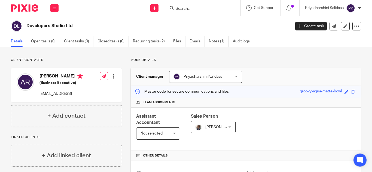
copy p "corporate@bpro.ai"
click at [197, 9] on input "Search" at bounding box center [199, 9] width 49 height 5
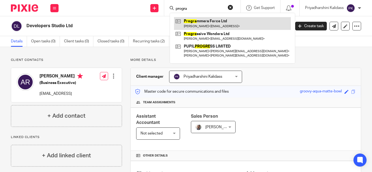
type input "progra"
click at [204, 21] on link at bounding box center [232, 23] width 117 height 13
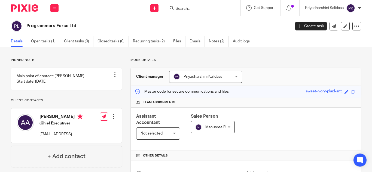
scroll to position [171, 0]
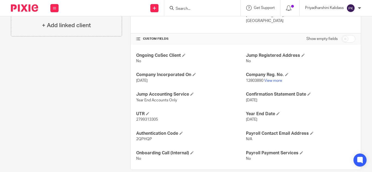
click at [201, 12] on div at bounding box center [202, 8] width 76 height 16
click at [193, 8] on input "Search" at bounding box center [199, 9] width 49 height 5
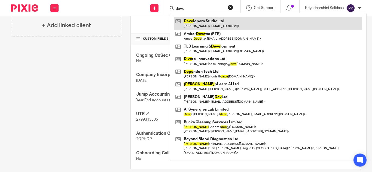
type input "deve"
click at [204, 22] on link at bounding box center [268, 23] width 188 height 13
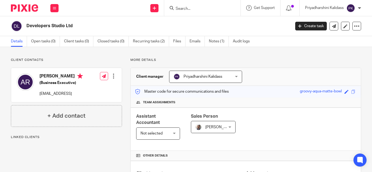
scroll to position [161, 0]
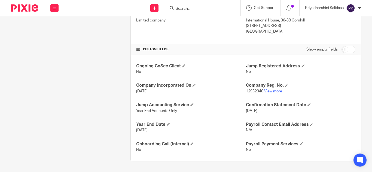
click at [183, 8] on input "Search" at bounding box center [199, 9] width 49 height 5
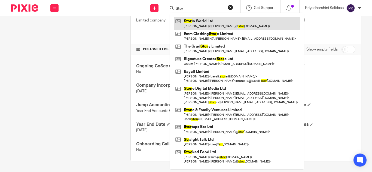
type input "Stor"
click at [193, 22] on link at bounding box center [237, 23] width 126 height 13
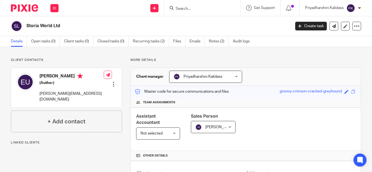
scroll to position [140, 0]
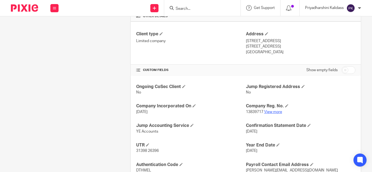
click at [271, 112] on link "View more" at bounding box center [273, 112] width 18 height 4
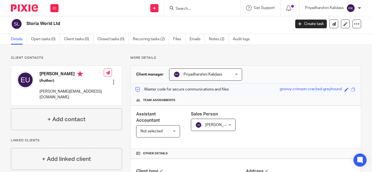
scroll to position [0, 0]
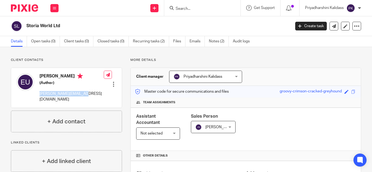
drag, startPoint x: 80, startPoint y: 93, endPoint x: 40, endPoint y: 94, distance: 40.3
click at [40, 94] on p "elizabeth@storia.world" at bounding box center [72, 96] width 64 height 11
copy p "elizabeth@storia.world"
click at [160, 43] on link "Recurring tasks (2)" at bounding box center [151, 41] width 36 height 11
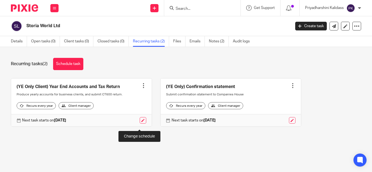
click at [140, 124] on link at bounding box center [143, 120] width 7 height 7
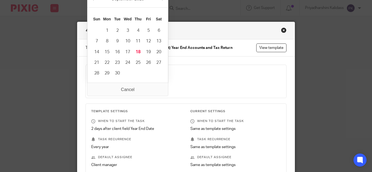
click at [156, 87] on input "[DATE]" at bounding box center [128, 87] width 74 height 12
type input "[DATE]"
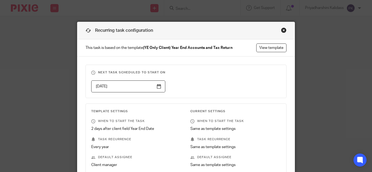
scroll to position [97, 0]
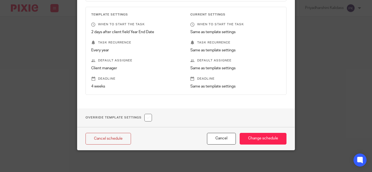
click at [146, 116] on input "checkbox" at bounding box center [148, 118] width 8 height 8
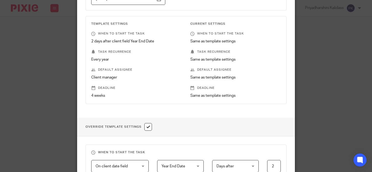
scroll to position [87, 0]
click at [146, 125] on input "checkbox" at bounding box center [148, 128] width 8 height 8
checkbox input "false"
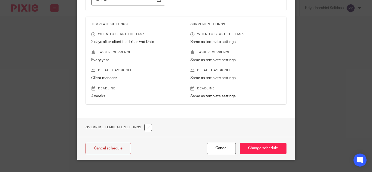
scroll to position [97, 0]
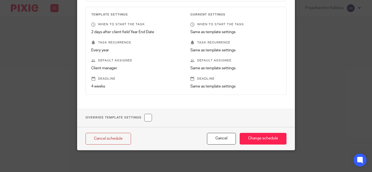
click at [271, 133] on div "Cancel schedule Cancel Change schedule" at bounding box center [185, 139] width 217 height 23
click at [268, 142] on input "Change schedule" at bounding box center [263, 139] width 47 height 12
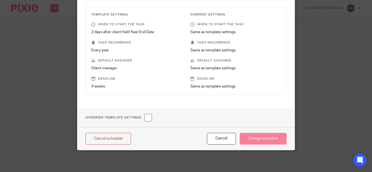
scroll to position [0, 0]
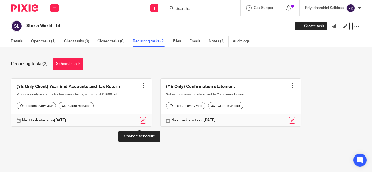
click at [140, 124] on link at bounding box center [143, 120] width 7 height 7
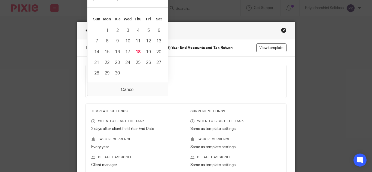
click at [156, 84] on input "[DATE]" at bounding box center [128, 87] width 74 height 12
type input "[DATE]"
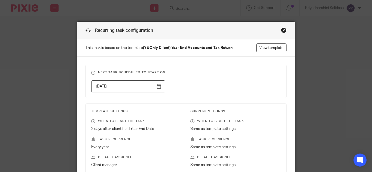
scroll to position [97, 0]
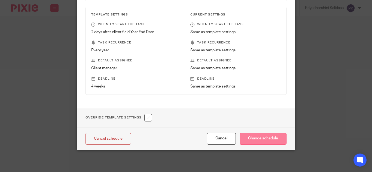
click at [258, 135] on input "Change schedule" at bounding box center [263, 139] width 47 height 12
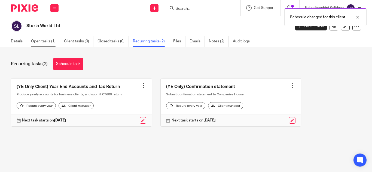
click at [55, 43] on link "Open tasks (1)" at bounding box center [45, 41] width 29 height 11
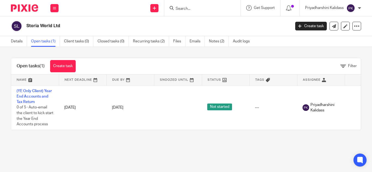
click at [26, 95] on link "(YE Only Client) Year End Accounts and Tax Return" at bounding box center [34, 96] width 35 height 15
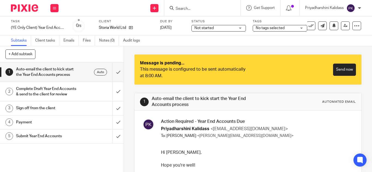
click at [333, 68] on link "Send now" at bounding box center [344, 70] width 23 height 12
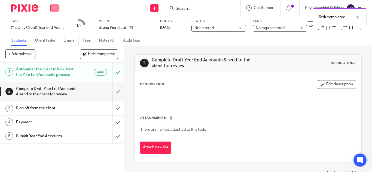
click at [55, 9] on icon at bounding box center [54, 8] width 3 height 3
click at [52, 25] on link "Work" at bounding box center [52, 25] width 10 height 4
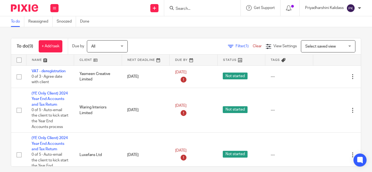
click at [187, 8] on input "Search" at bounding box center [199, 9] width 49 height 5
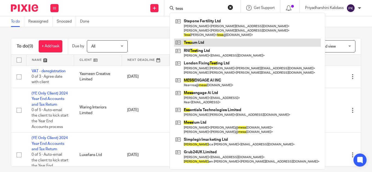
type input "tess"
click at [189, 39] on link at bounding box center [247, 43] width 147 height 8
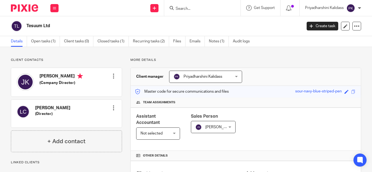
scroll to position [180, 0]
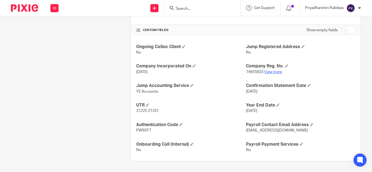
click at [276, 72] on link "View more" at bounding box center [273, 72] width 18 height 4
drag, startPoint x: 282, startPoint y: 132, endPoint x: 244, endPoint y: 132, distance: 38.2
click at [246, 132] on p "[EMAIL_ADDRESS][DOMAIN_NAME]" at bounding box center [301, 130] width 110 height 5
copy span "[EMAIL_ADDRESS][DOMAIN_NAME]"
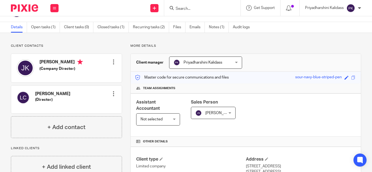
scroll to position [0, 0]
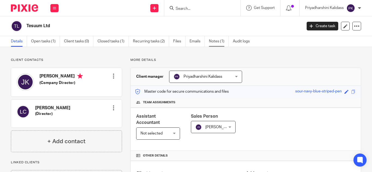
click at [214, 44] on link "Notes (1)" at bounding box center [219, 41] width 20 height 11
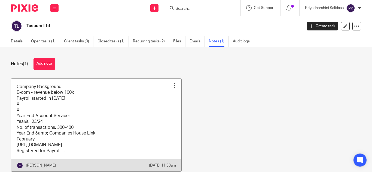
click at [137, 117] on link at bounding box center [96, 125] width 170 height 93
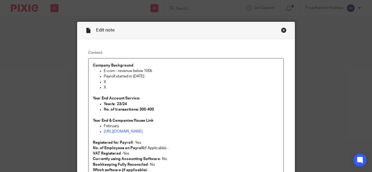
click at [285, 31] on div "Edit note" at bounding box center [185, 30] width 217 height 17
click at [282, 29] on div "Close this dialog window" at bounding box center [283, 30] width 5 height 5
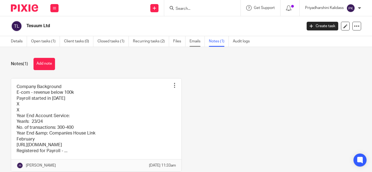
click at [192, 44] on link "Emails" at bounding box center [197, 41] width 15 height 11
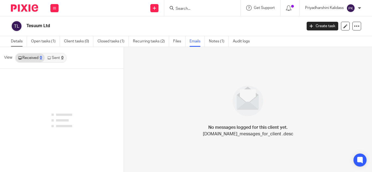
click at [25, 40] on link "Details" at bounding box center [19, 41] width 16 height 11
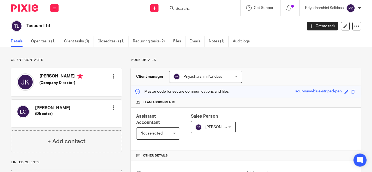
click at [193, 9] on input "Search" at bounding box center [199, 9] width 49 height 5
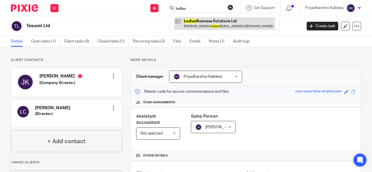
type input "lodian"
click at [199, 25] on link at bounding box center [224, 23] width 101 height 13
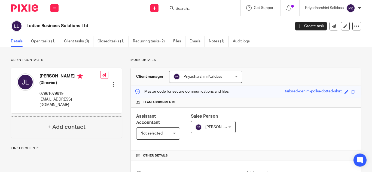
scroll to position [146, 0]
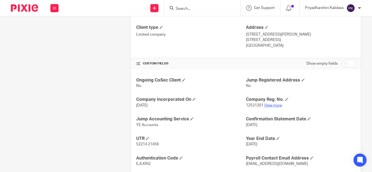
click at [271, 105] on link "View more" at bounding box center [273, 106] width 18 height 4
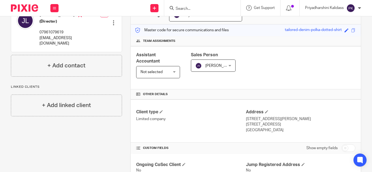
scroll to position [53, 0]
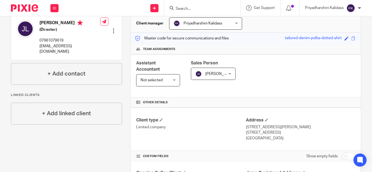
click at [187, 7] on input "Search" at bounding box center [199, 9] width 49 height 5
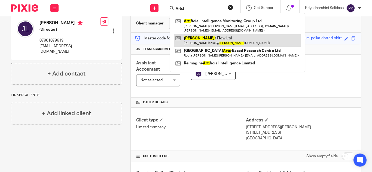
type input "Artsi"
click at [194, 39] on link at bounding box center [237, 40] width 127 height 13
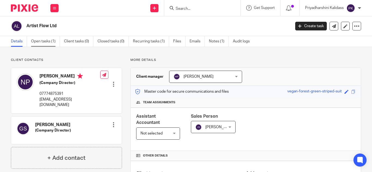
click at [56, 42] on link "Open tasks (1)" at bounding box center [45, 41] width 29 height 11
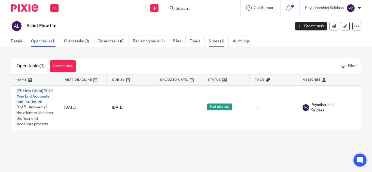
click at [217, 39] on link "Notes (1)" at bounding box center [219, 41] width 20 height 11
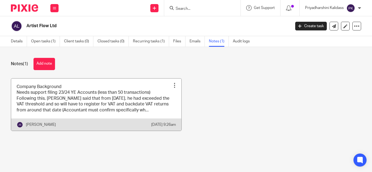
click at [154, 94] on link at bounding box center [96, 105] width 170 height 52
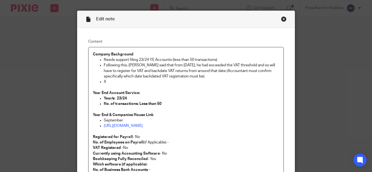
scroll to position [11, 0]
click at [283, 21] on div "Close this dialog window" at bounding box center [283, 19] width 5 height 5
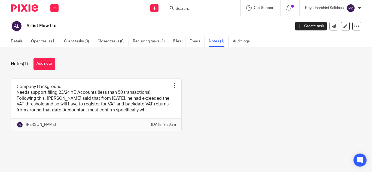
click at [47, 62] on button "Add note" at bounding box center [45, 64] width 22 height 12
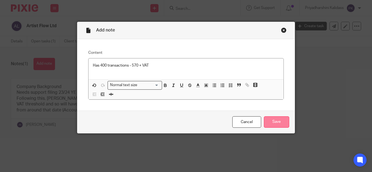
click at [280, 120] on input "Save" at bounding box center [276, 123] width 25 height 12
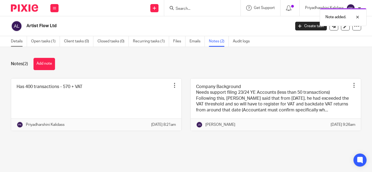
click at [19, 40] on link "Details" at bounding box center [19, 41] width 16 height 11
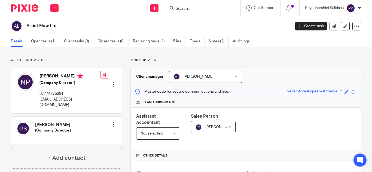
click at [162, 133] on span "Not selected" at bounding box center [156, 133] width 31 height 11
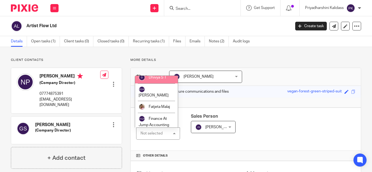
scroll to position [286, 0]
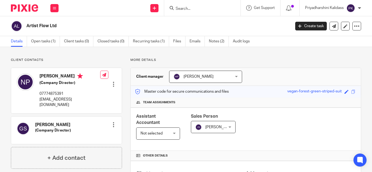
click at [223, 78] on span "Hely Patel" at bounding box center [201, 76] width 55 height 11
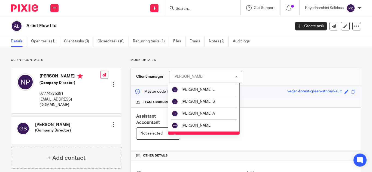
scroll to position [269, 0]
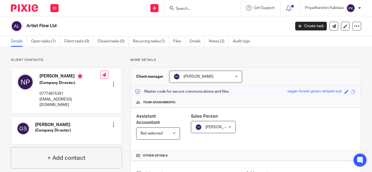
click at [140, 69] on div "Client manager Hely Patel Hely Patel Aashish A Abinandhana P.K Abirami Senthilk…" at bounding box center [246, 77] width 230 height 18
click at [170, 131] on span "Not selected" at bounding box center [156, 133] width 31 height 11
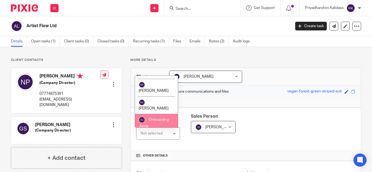
scroll to position [909, 0]
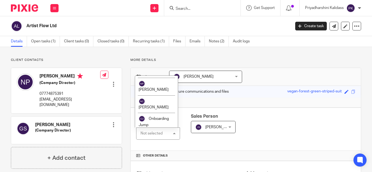
click at [147, 170] on span "Priyadharshini Kalidass" at bounding box center [156, 175] width 34 height 10
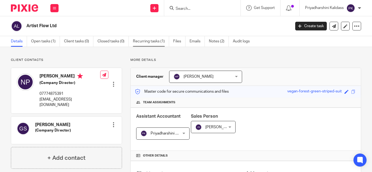
click at [145, 45] on link "Recurring tasks (1)" at bounding box center [151, 41] width 36 height 11
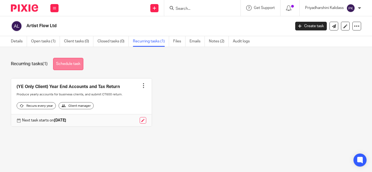
click at [81, 66] on link "Schedule task" at bounding box center [68, 64] width 30 height 12
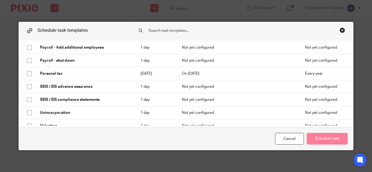
scroll to position [421, 0]
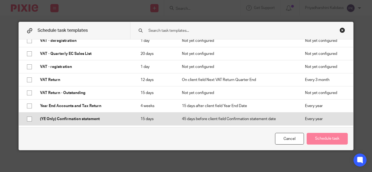
click at [31, 117] on input "checkbox" at bounding box center [29, 119] width 10 height 10
checkbox input "true"
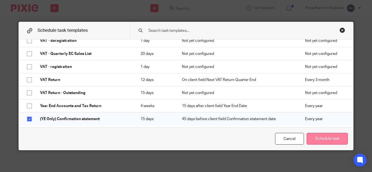
click at [326, 139] on button "Schedule task" at bounding box center [327, 139] width 41 height 12
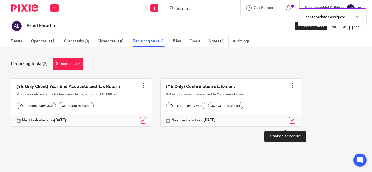
click at [289, 124] on link at bounding box center [292, 120] width 7 height 7
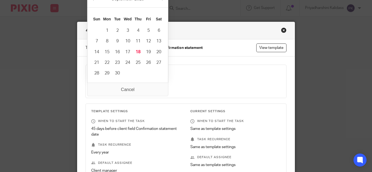
click at [154, 85] on input "[DATE]" at bounding box center [128, 87] width 74 height 12
type input "[DATE]"
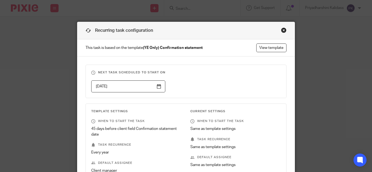
scroll to position [102, 0]
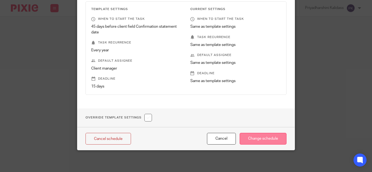
click at [252, 142] on input "Change schedule" at bounding box center [263, 139] width 47 height 12
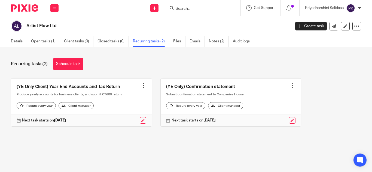
click at [192, 10] on input "Search" at bounding box center [199, 9] width 49 height 5
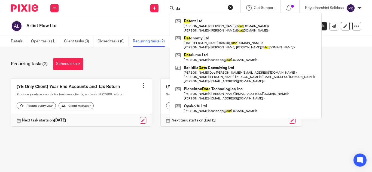
type input "d"
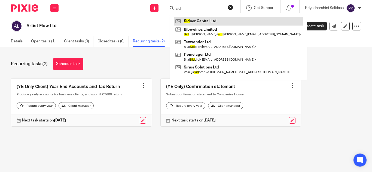
type input "sid"
click at [194, 22] on link at bounding box center [238, 21] width 129 height 8
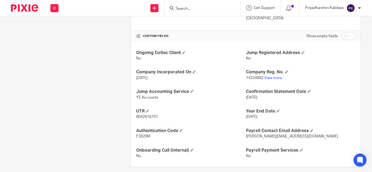
scroll to position [150, 0]
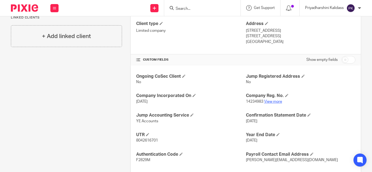
click at [271, 103] on link "View more" at bounding box center [273, 102] width 18 height 4
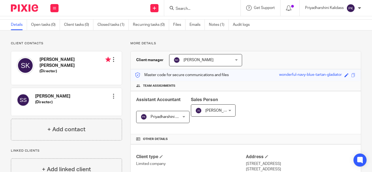
scroll to position [0, 0]
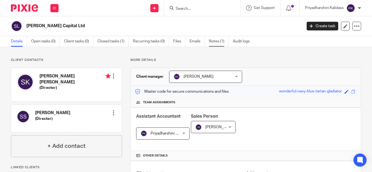
click at [216, 41] on link "Notes (1)" at bounding box center [219, 41] width 20 height 11
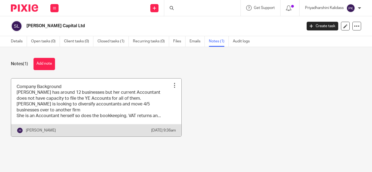
click at [103, 98] on link at bounding box center [96, 108] width 170 height 58
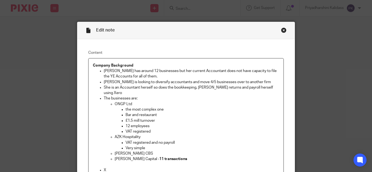
click at [281, 30] on div "Close this dialog window" at bounding box center [283, 30] width 5 height 5
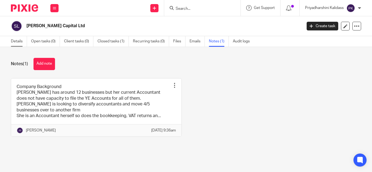
click at [12, 41] on link "Details" at bounding box center [19, 41] width 16 height 11
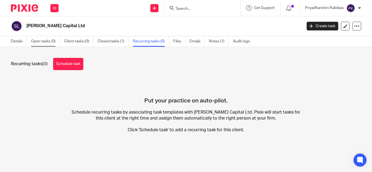
click at [47, 42] on link "Open tasks (0)" at bounding box center [45, 41] width 29 height 11
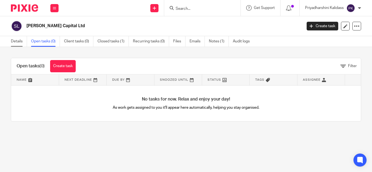
click at [13, 41] on link "Details" at bounding box center [19, 41] width 16 height 11
click at [123, 42] on link "Closed tasks (1)" at bounding box center [113, 41] width 31 height 11
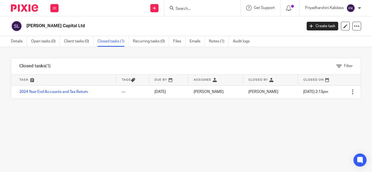
click at [150, 40] on link "Recurring tasks (0)" at bounding box center [151, 41] width 36 height 11
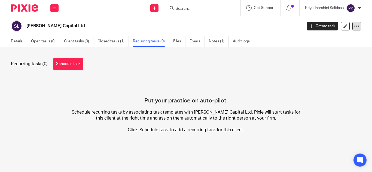
click at [353, 23] on div at bounding box center [357, 26] width 9 height 9
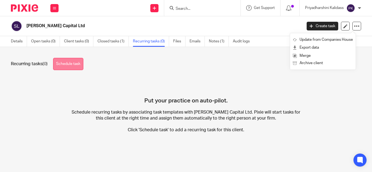
click at [62, 67] on link "Schedule task" at bounding box center [68, 64] width 30 height 12
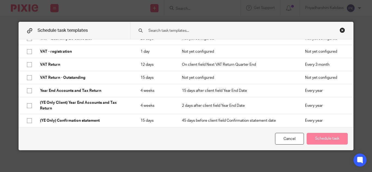
scroll to position [438, 0]
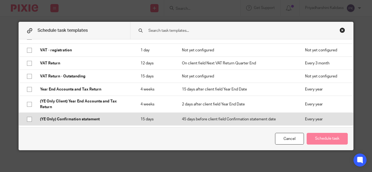
click at [28, 119] on input "checkbox" at bounding box center [29, 119] width 10 height 10
checkbox input "true"
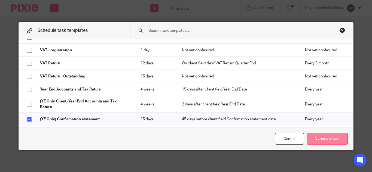
click at [325, 134] on button "Schedule task" at bounding box center [327, 139] width 41 height 12
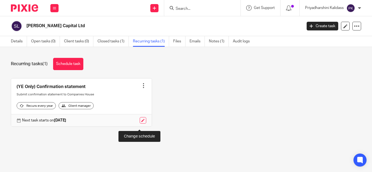
click at [141, 124] on link at bounding box center [143, 120] width 7 height 7
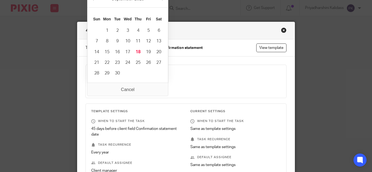
click at [158, 88] on input "[DATE]" at bounding box center [128, 87] width 74 height 12
type input "[DATE]"
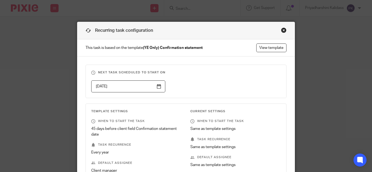
scroll to position [102, 0]
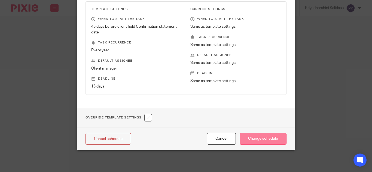
click at [262, 141] on input "Change schedule" at bounding box center [263, 139] width 47 height 12
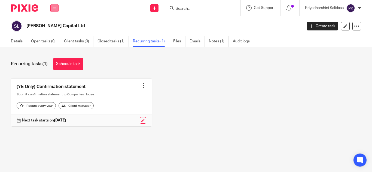
click at [56, 7] on button at bounding box center [54, 8] width 8 height 8
click at [48, 24] on link "Work" at bounding box center [51, 25] width 9 height 4
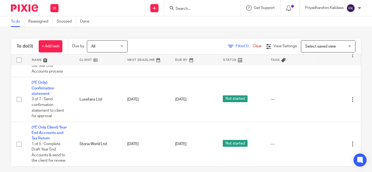
scroll to position [5, 0]
